Goal: Information Seeking & Learning: Compare options

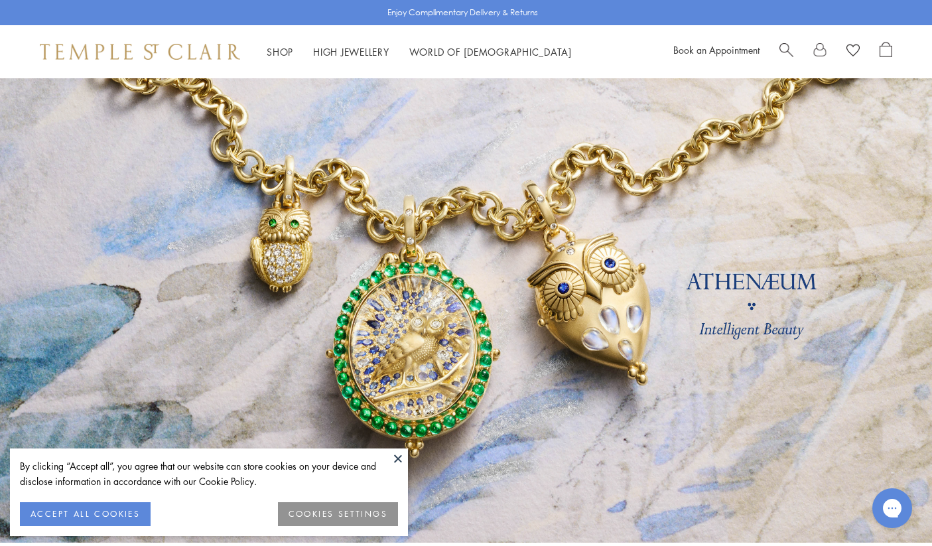
click at [399, 455] on button at bounding box center [398, 458] width 20 height 20
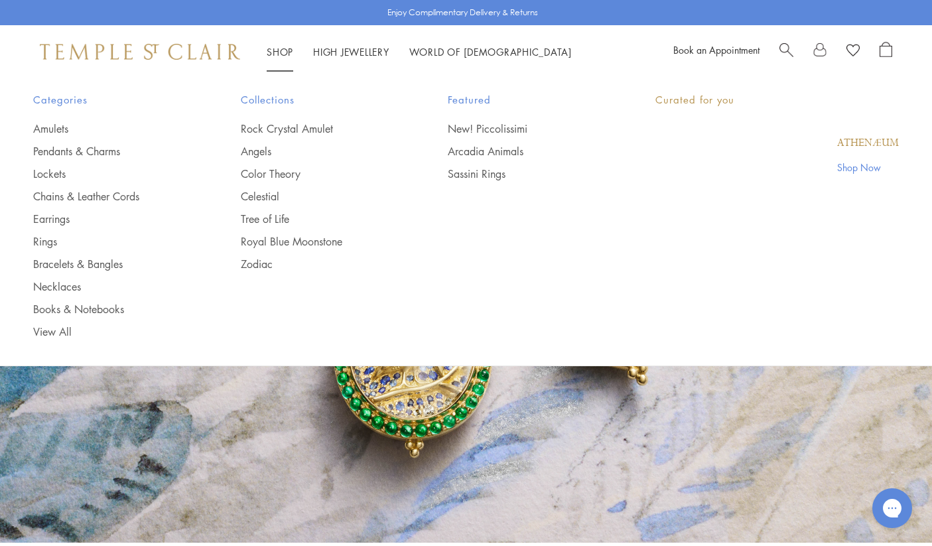
click at [281, 52] on link "Shop Shop" at bounding box center [280, 51] width 27 height 13
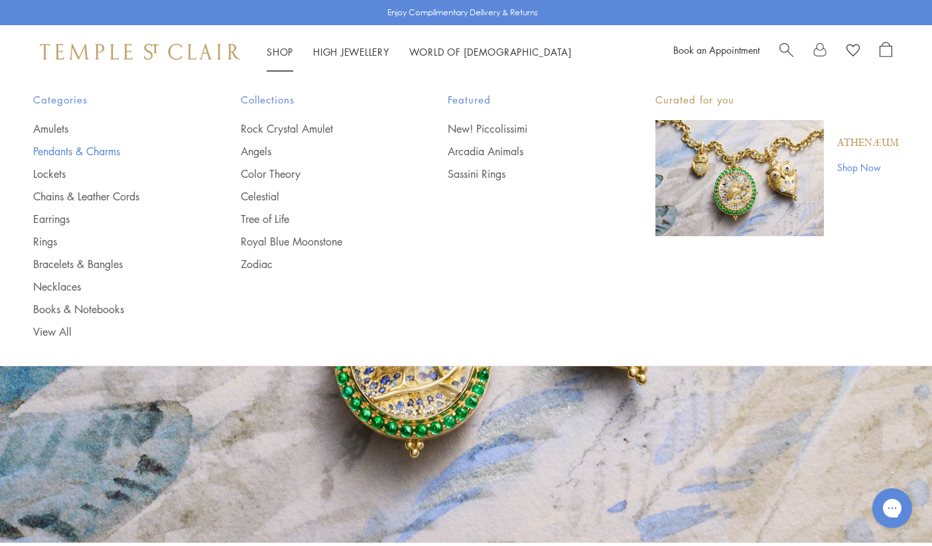
click at [78, 151] on link "Pendants & Charms" at bounding box center [110, 151] width 155 height 15
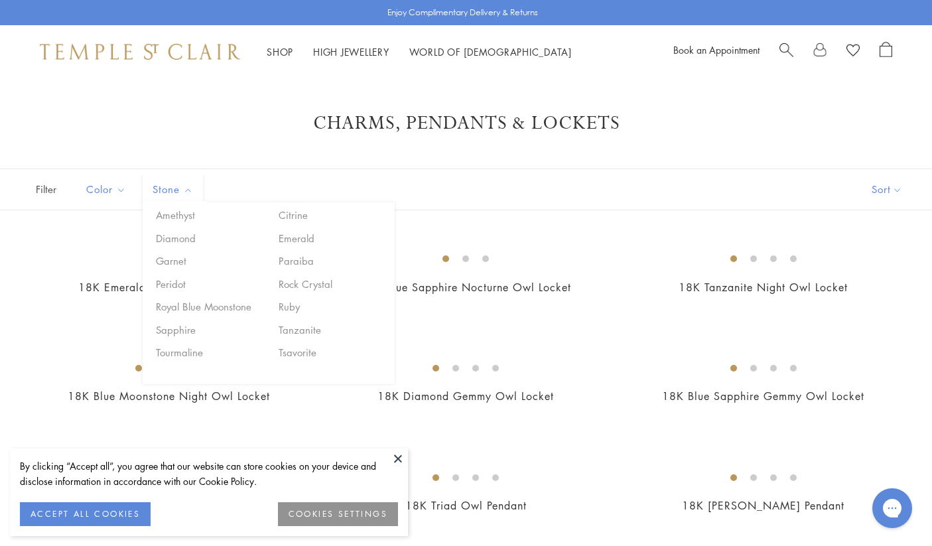
click at [169, 189] on span "Stone" at bounding box center [174, 189] width 57 height 17
click at [178, 306] on button "Royal Blue Moonstone" at bounding box center [209, 306] width 113 height 15
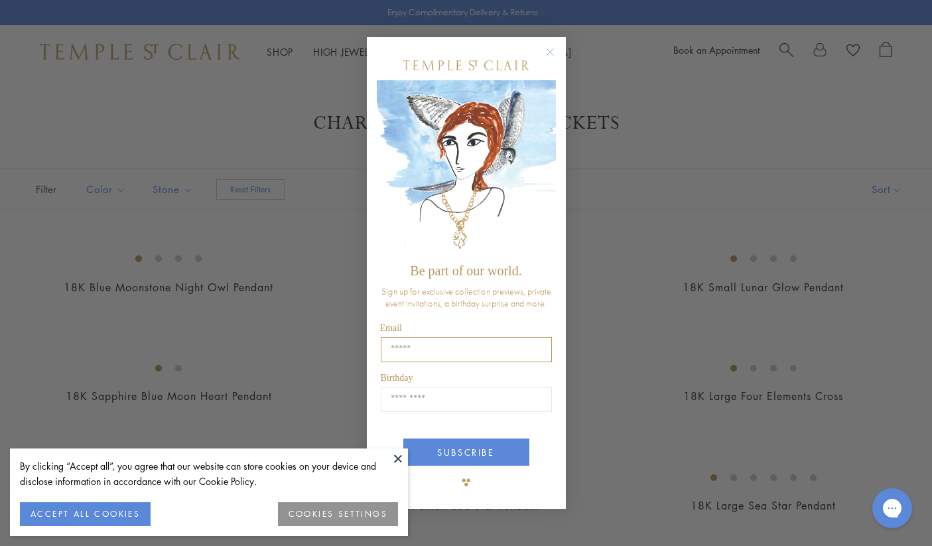
scroll to position [4, 0]
click at [550, 50] on circle "Close dialog" at bounding box center [550, 52] width 16 height 16
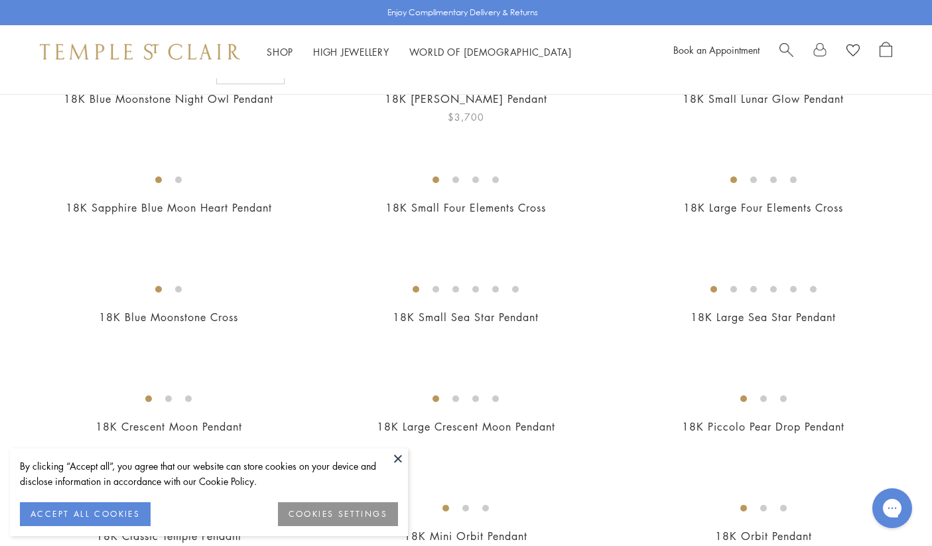
scroll to position [397, 0]
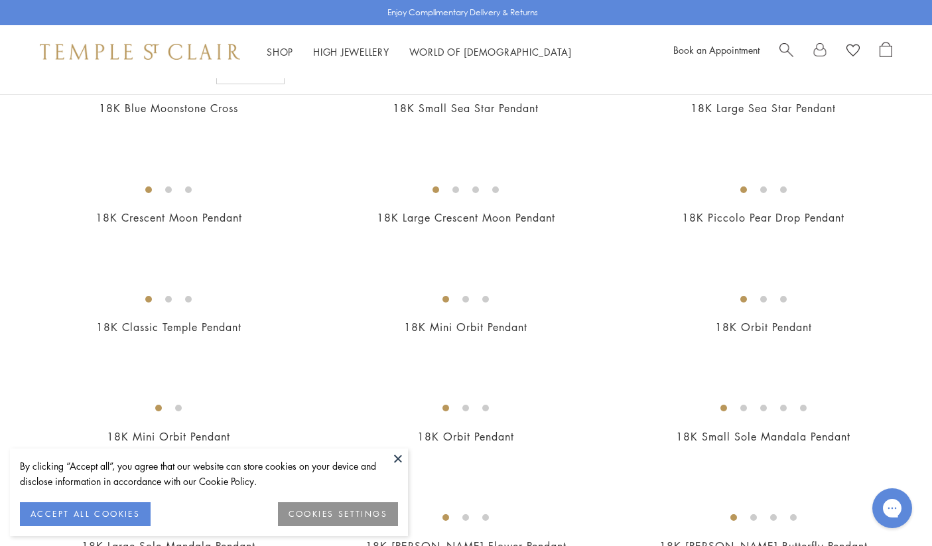
click at [396, 460] on button at bounding box center [398, 458] width 20 height 20
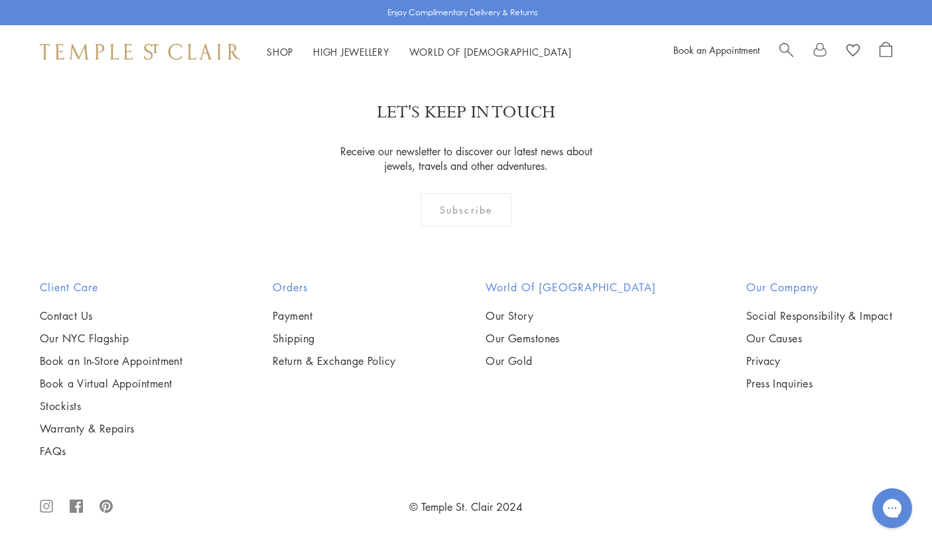
scroll to position [1219, 0]
click at [0, 0] on img at bounding box center [0, 0] width 0 height 0
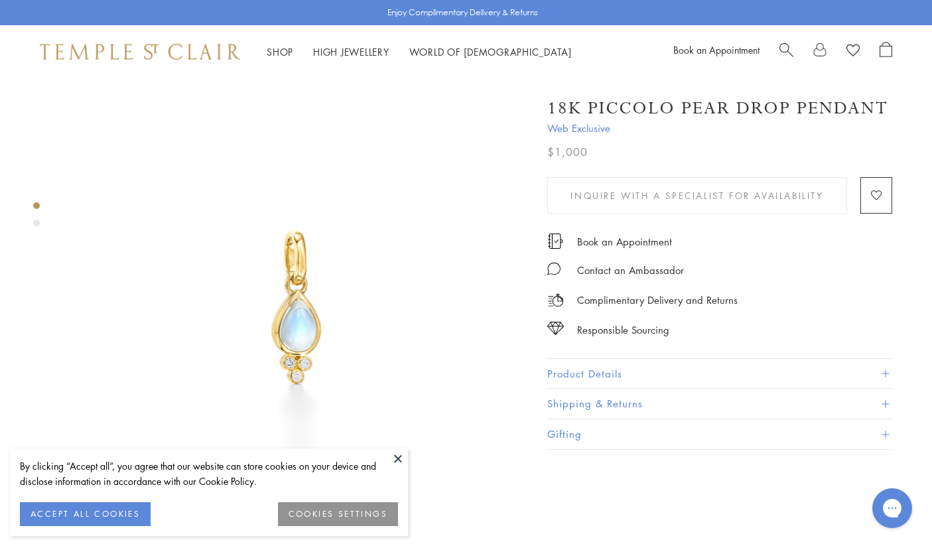
click at [391, 450] on button at bounding box center [398, 458] width 20 height 20
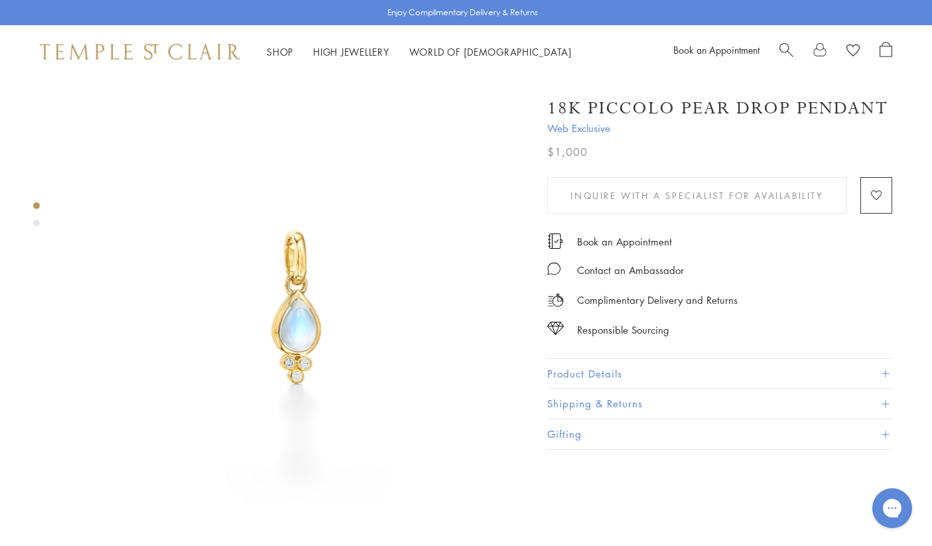
click at [592, 371] on button "Product Details" at bounding box center [719, 374] width 345 height 30
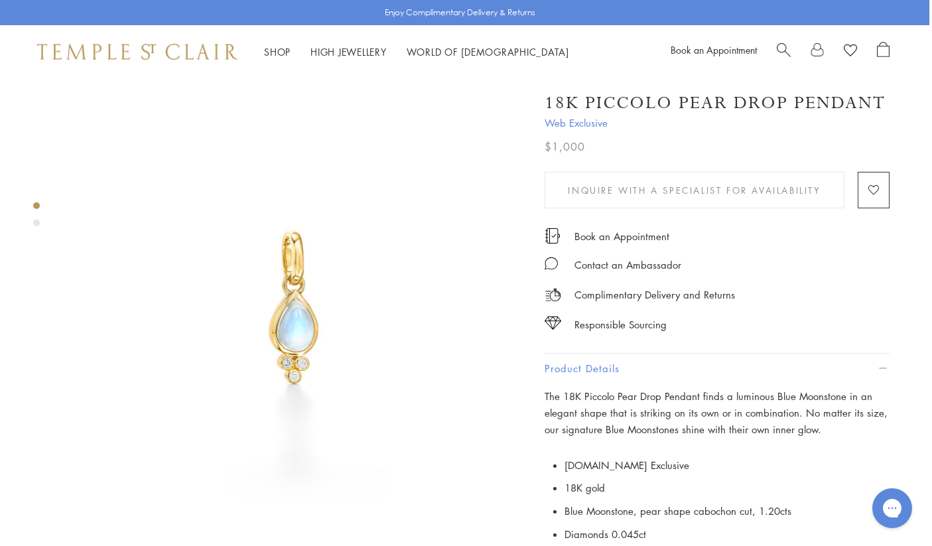
scroll to position [0, 3]
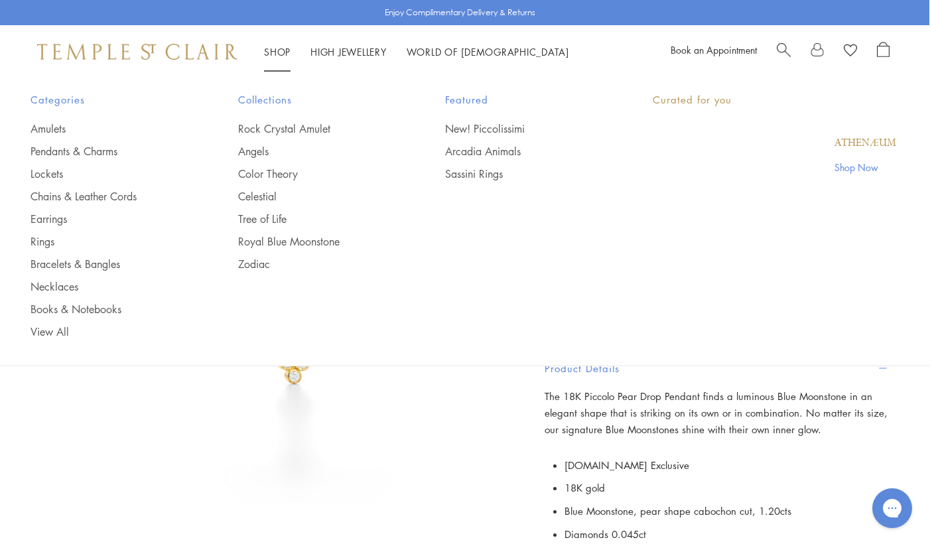
click at [274, 48] on link "Shop Shop" at bounding box center [277, 51] width 27 height 13
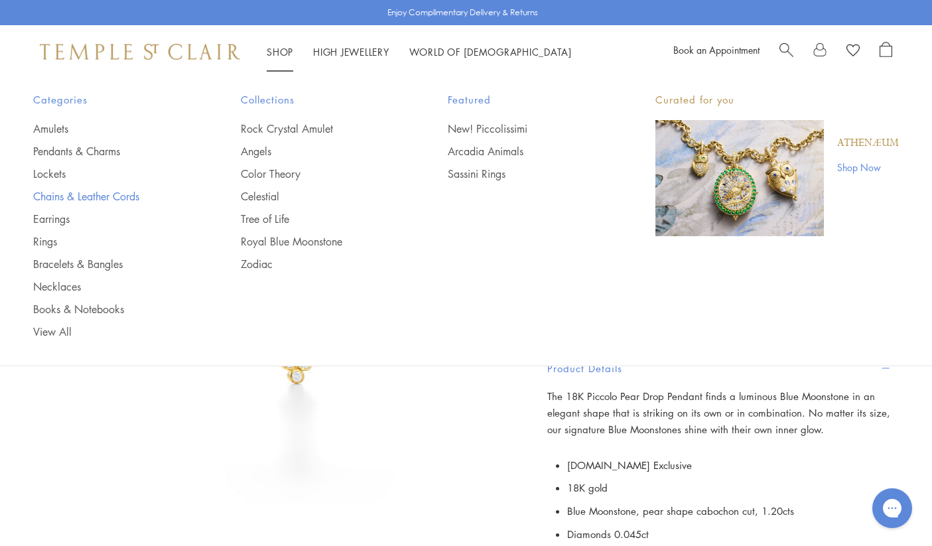
click at [119, 196] on link "Chains & Leather Cords" at bounding box center [110, 196] width 155 height 15
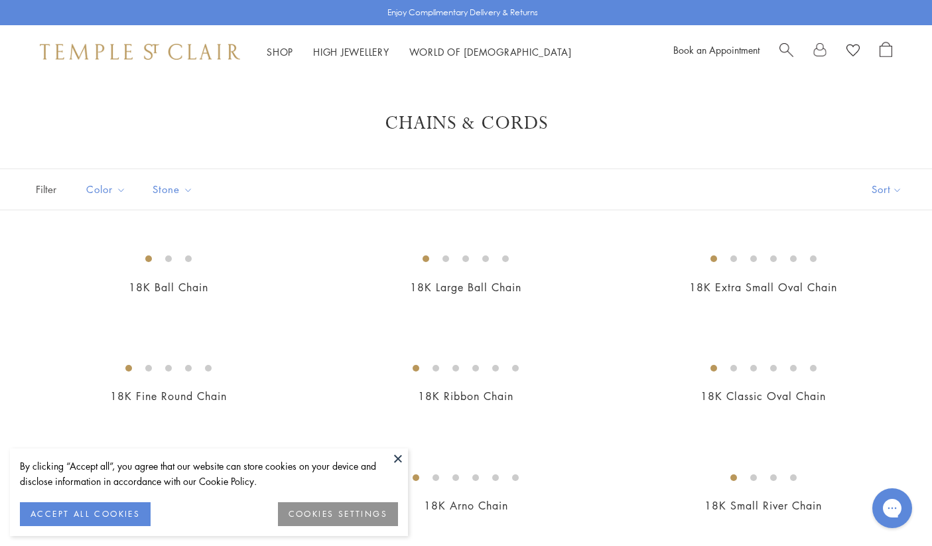
click at [395, 455] on button at bounding box center [398, 458] width 20 height 20
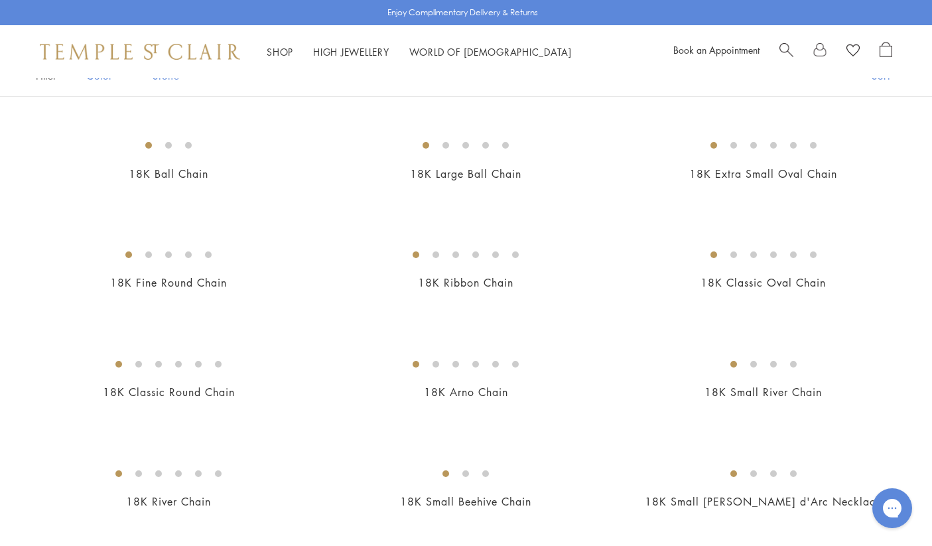
scroll to position [60, 0]
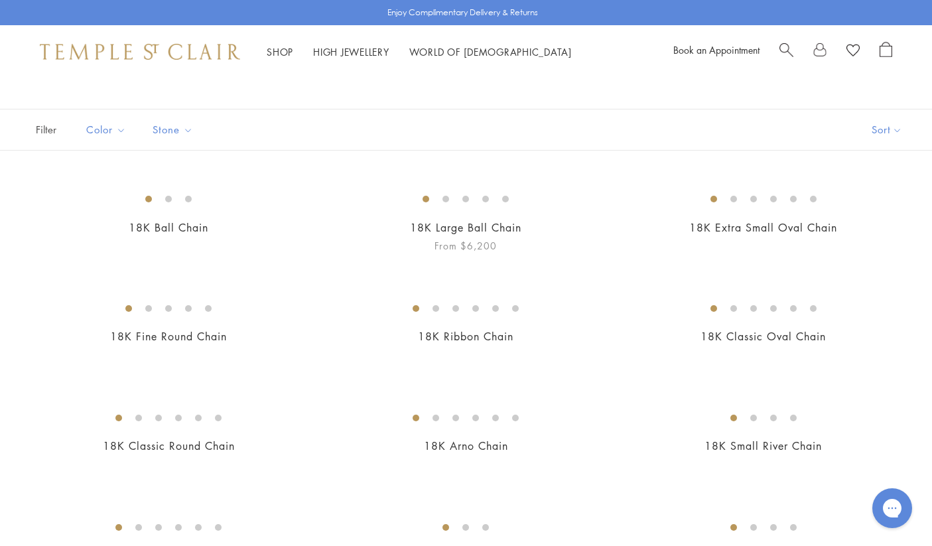
click at [0, 0] on img at bounding box center [0, 0] width 0 height 0
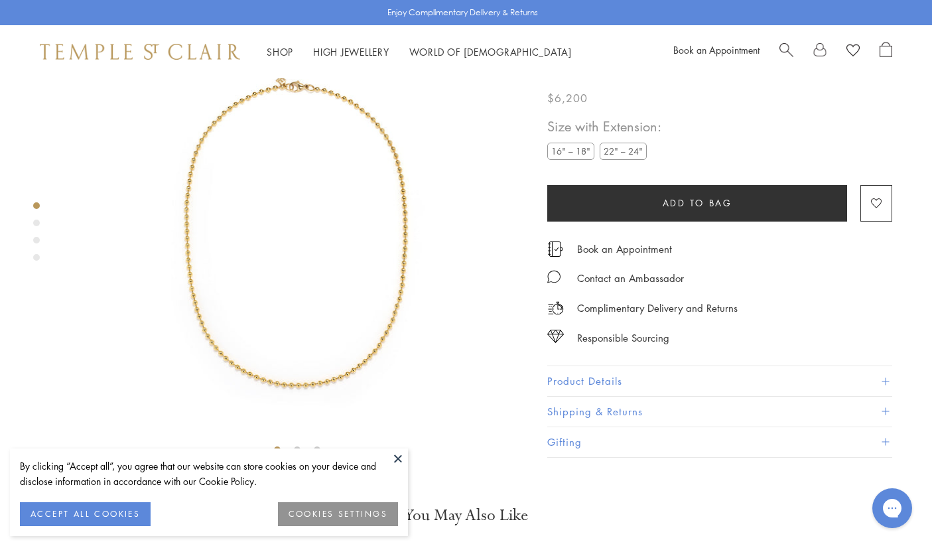
click at [588, 397] on button "Product Details" at bounding box center [719, 382] width 345 height 30
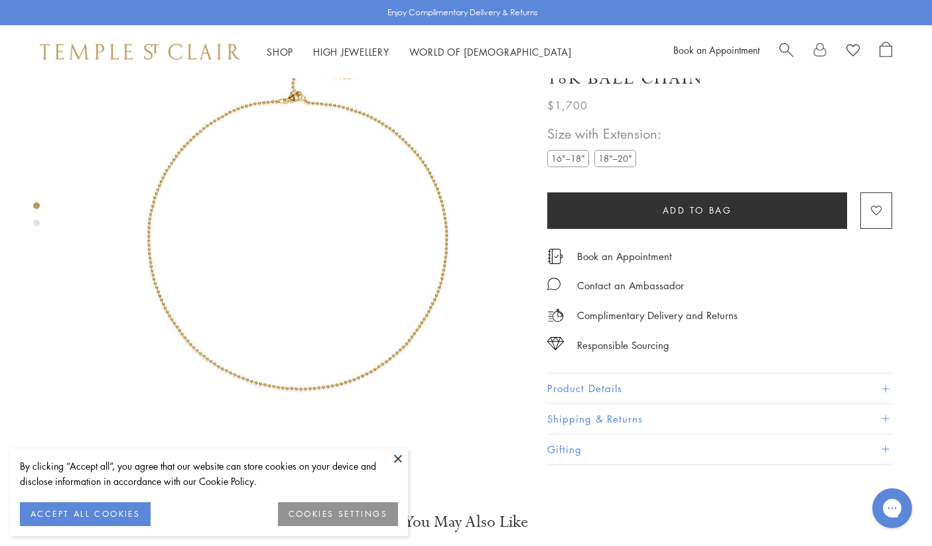
scroll to position [78, 0]
click at [600, 403] on button "Product Details" at bounding box center [719, 388] width 345 height 30
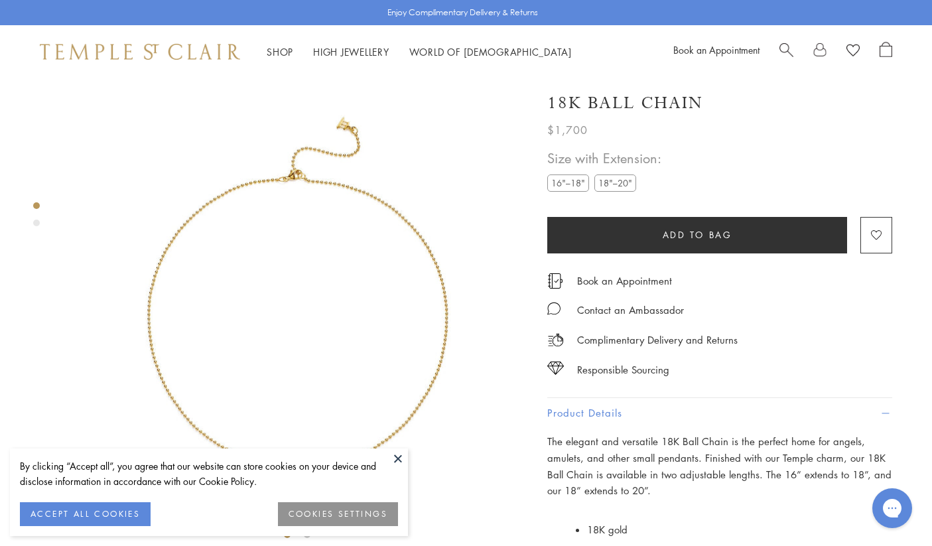
scroll to position [0, 0]
